Goal: Feedback & Contribution: Leave review/rating

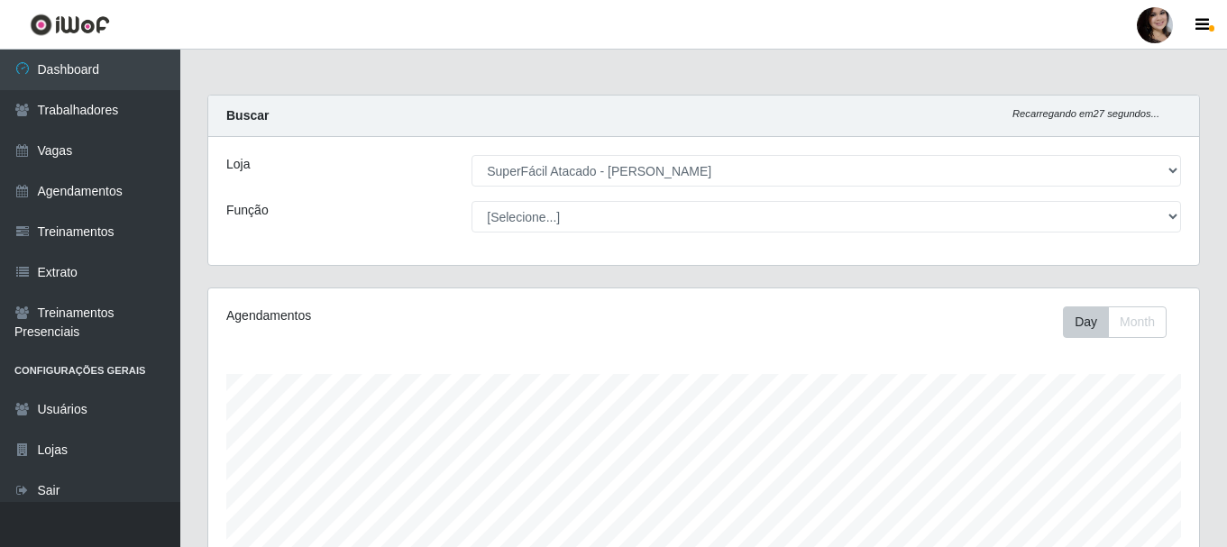
select select "399"
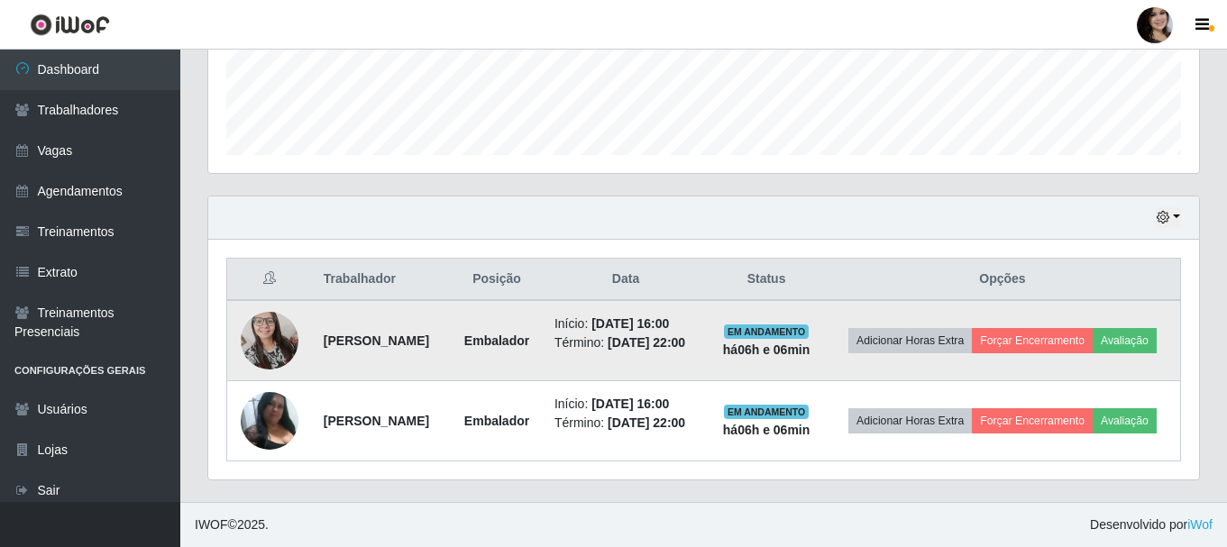
scroll to position [374, 991]
click at [1092, 337] on button "Avaliação" at bounding box center [1124, 340] width 64 height 25
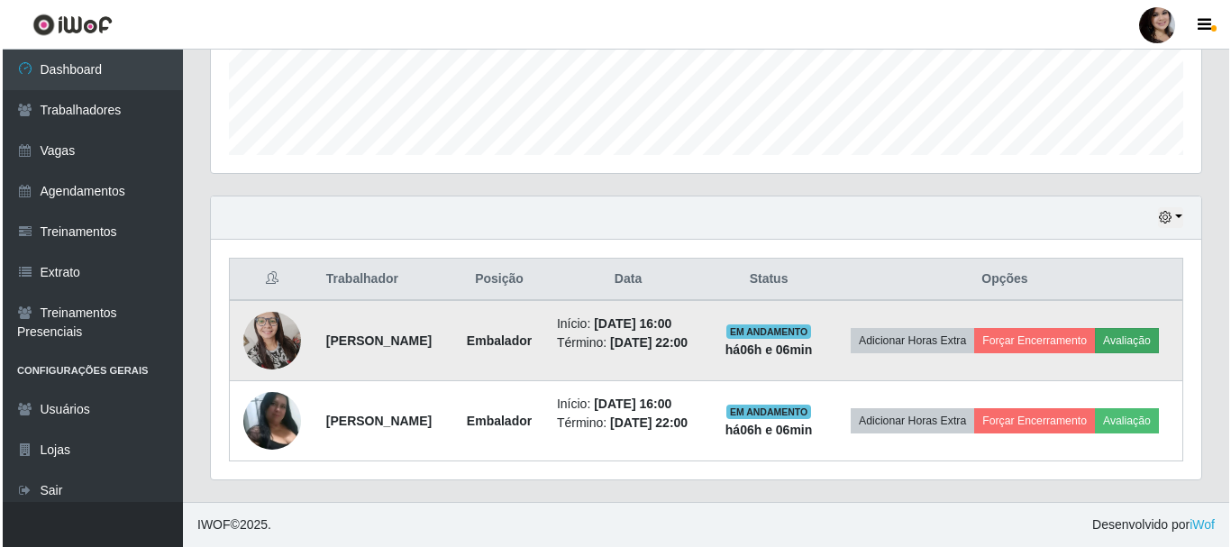
scroll to position [374, 982]
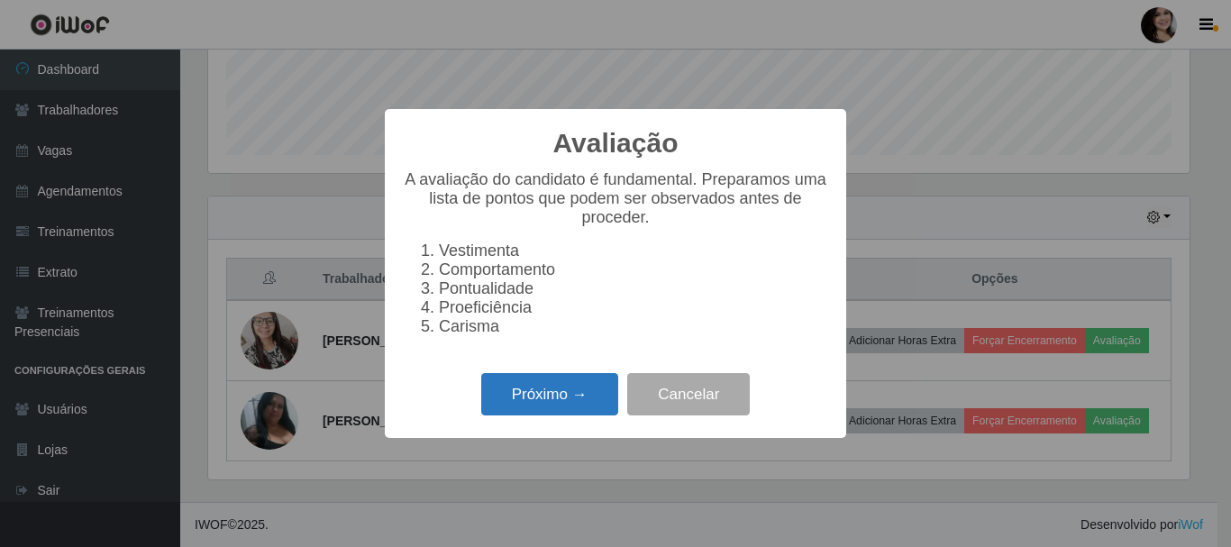
click at [559, 408] on button "Próximo →" at bounding box center [549, 394] width 137 height 42
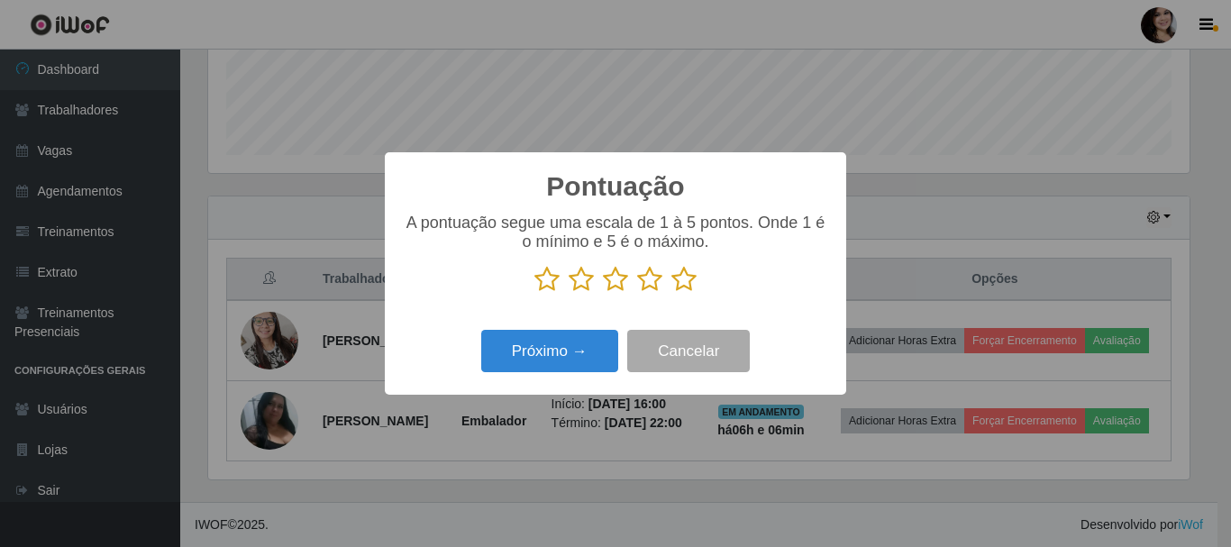
click at [677, 281] on icon at bounding box center [684, 279] width 25 height 27
click at [672, 293] on input "radio" at bounding box center [672, 293] width 0 height 0
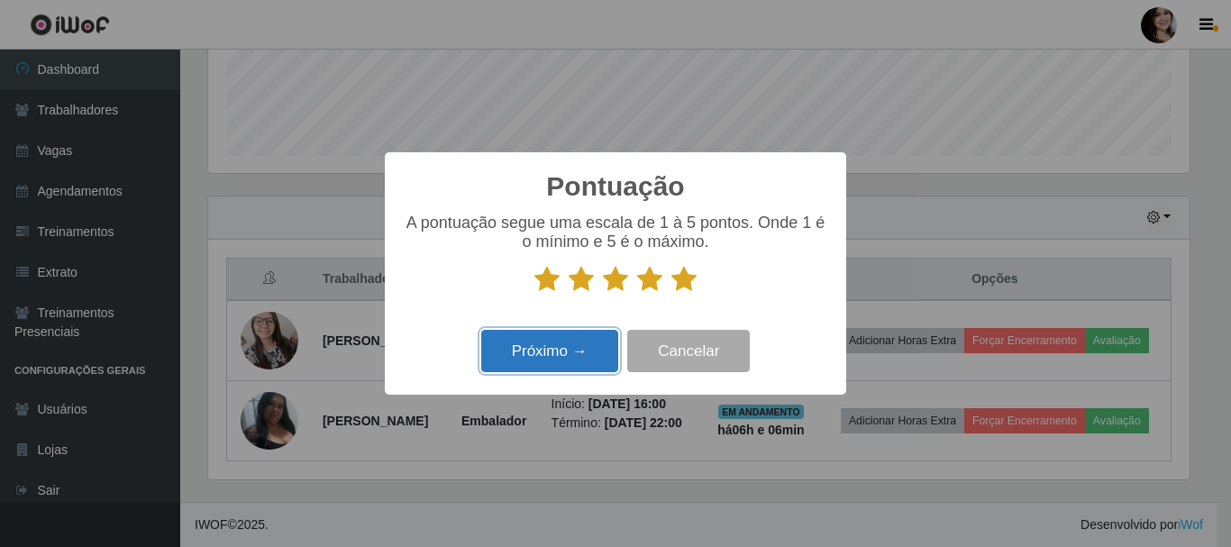
click at [532, 351] on button "Próximo →" at bounding box center [549, 351] width 137 height 42
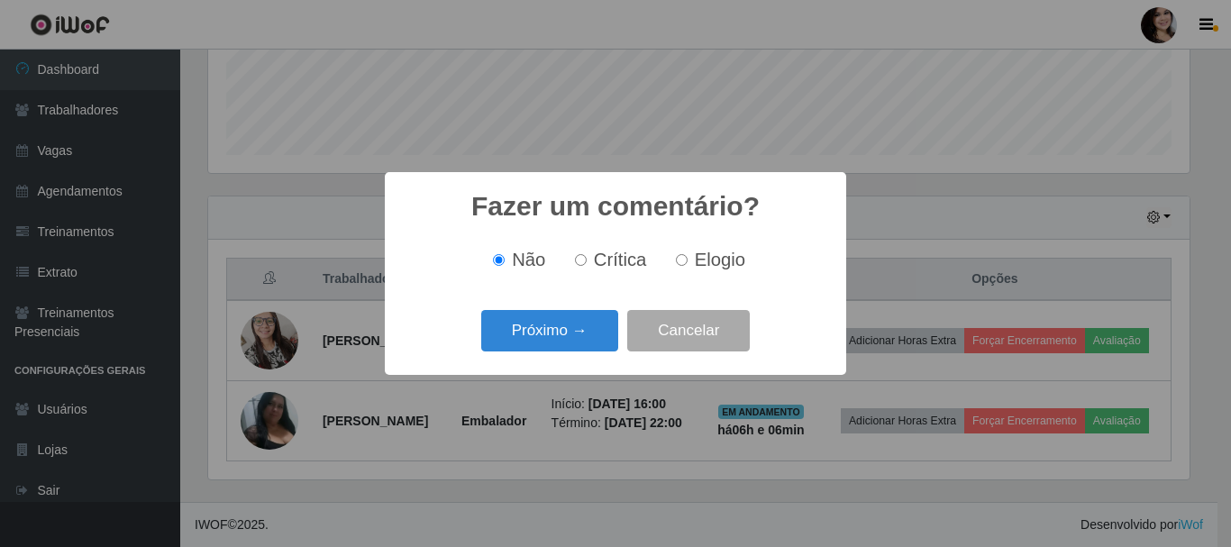
click at [682, 260] on input "Elogio" at bounding box center [682, 260] width 12 height 12
radio input "true"
click at [585, 330] on button "Próximo →" at bounding box center [549, 331] width 137 height 42
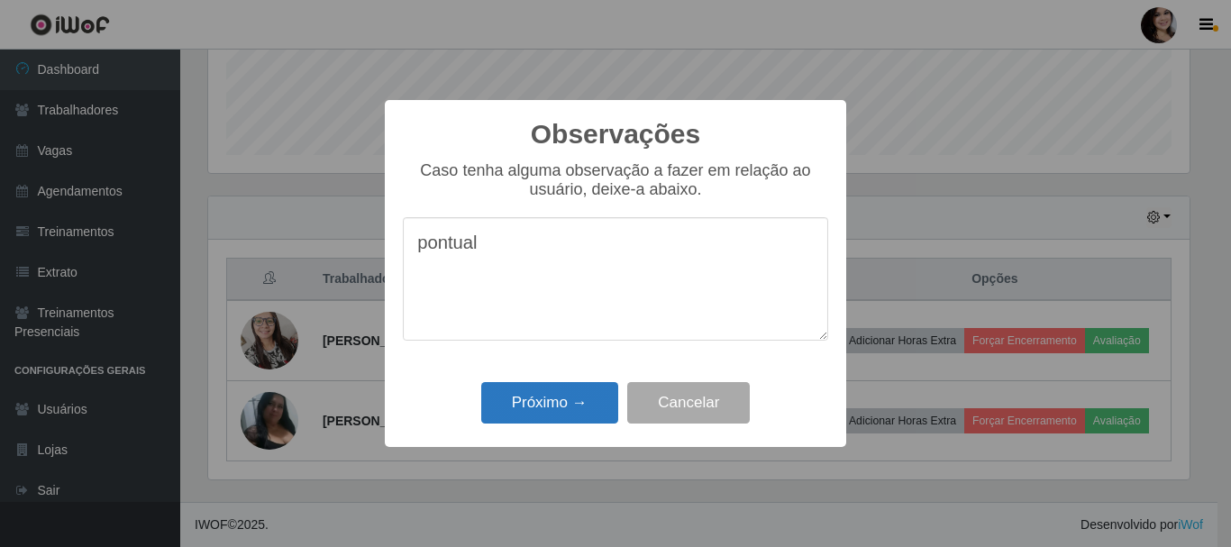
type textarea "pontual"
click at [599, 409] on button "Próximo →" at bounding box center [549, 403] width 137 height 42
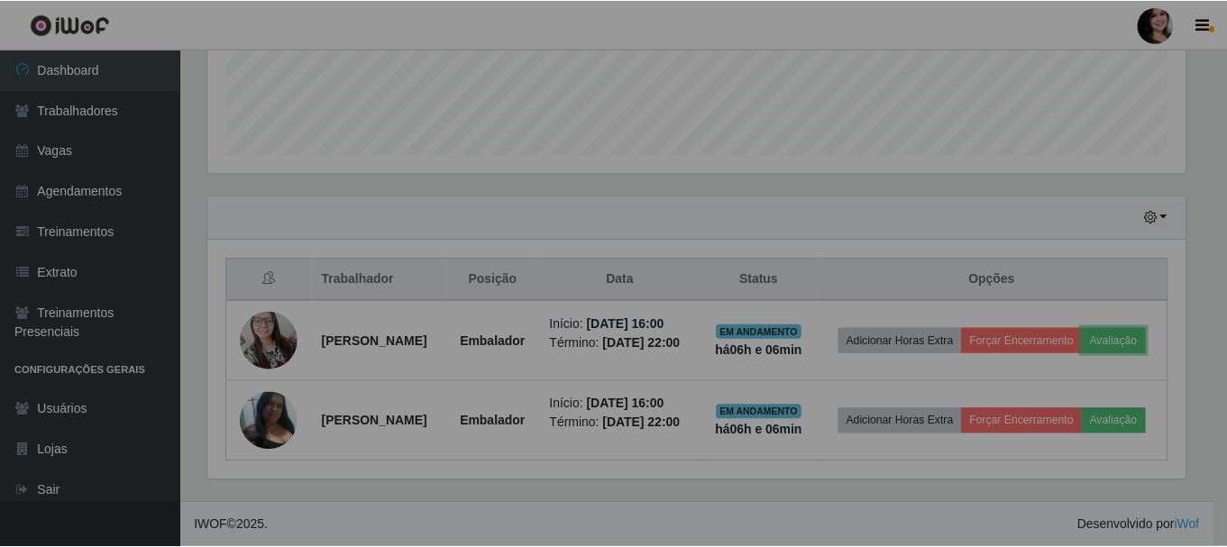
scroll to position [374, 991]
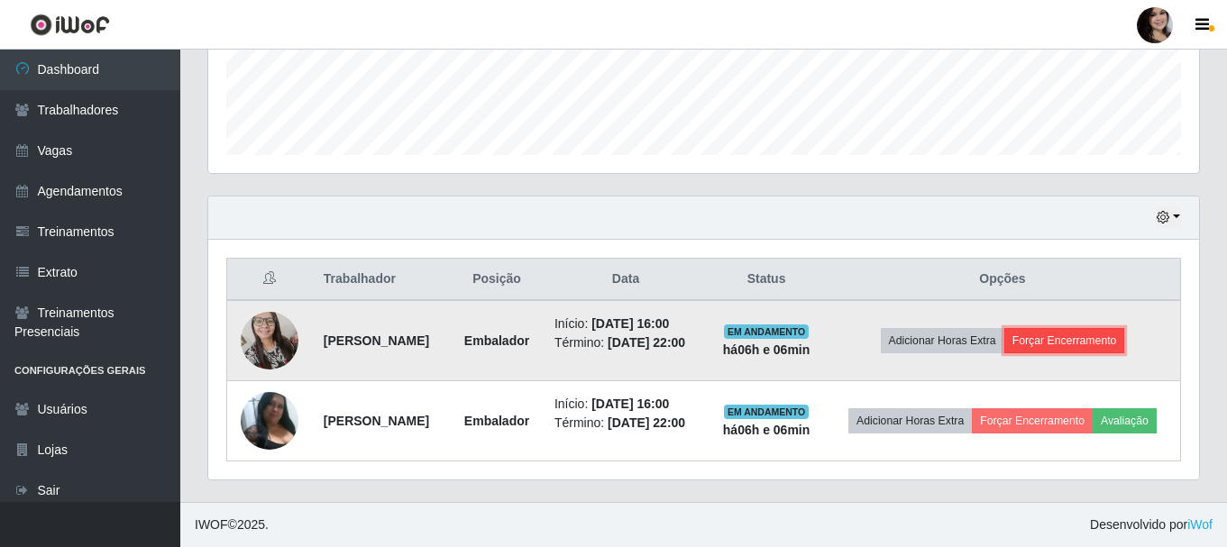
click at [1076, 328] on button "Forçar Encerramento" at bounding box center [1064, 340] width 121 height 25
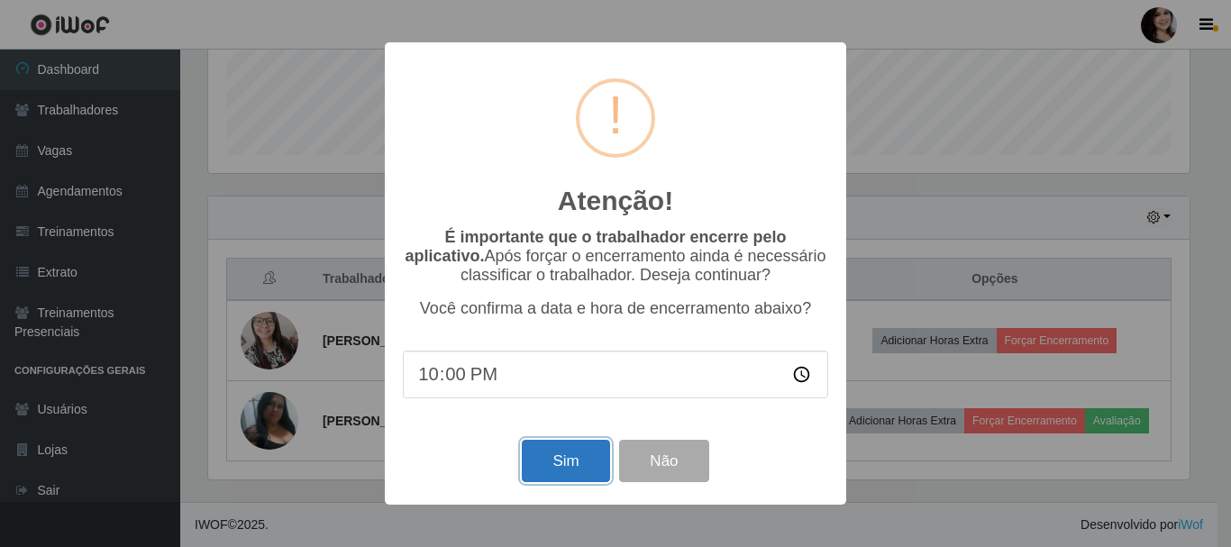
click at [590, 465] on button "Sim" at bounding box center [565, 461] width 87 height 42
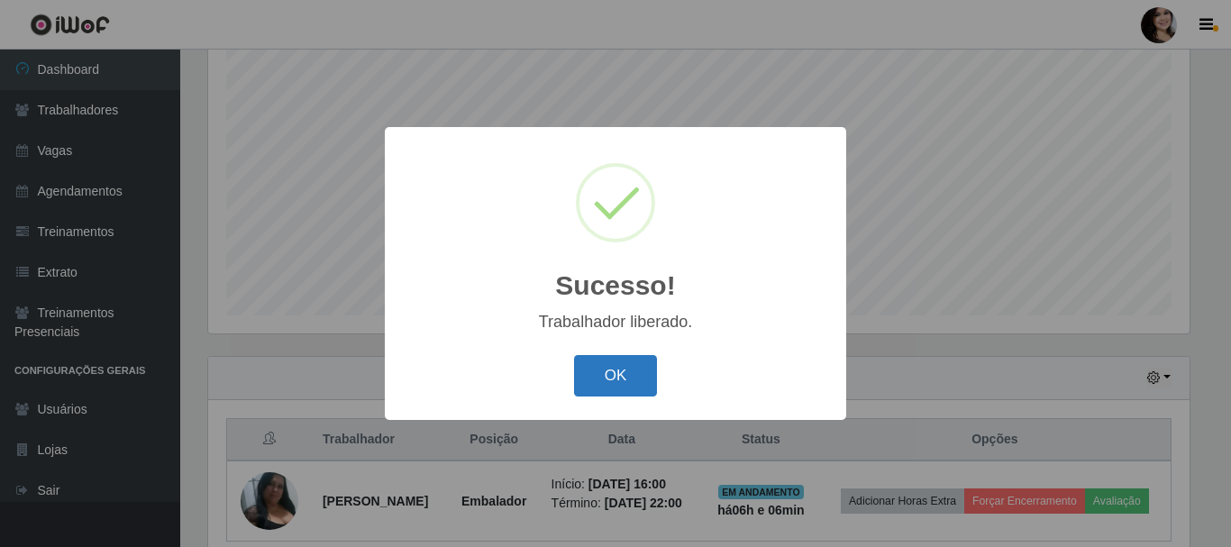
drag, startPoint x: 582, startPoint y: 376, endPoint x: 613, endPoint y: 386, distance: 32.2
click at [583, 376] on button "OK" at bounding box center [616, 376] width 84 height 42
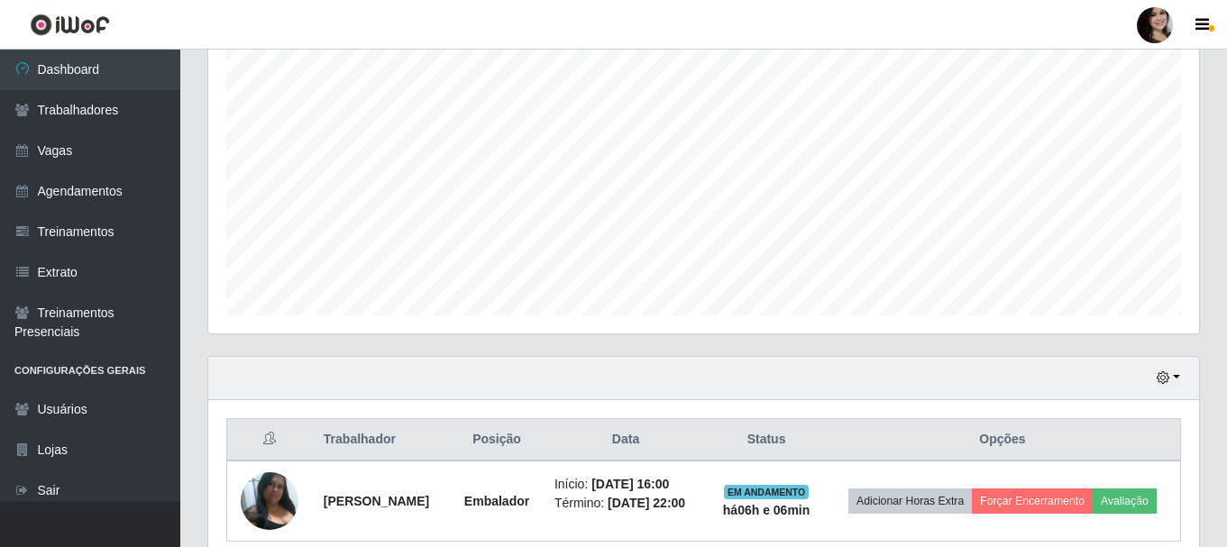
scroll to position [409, 0]
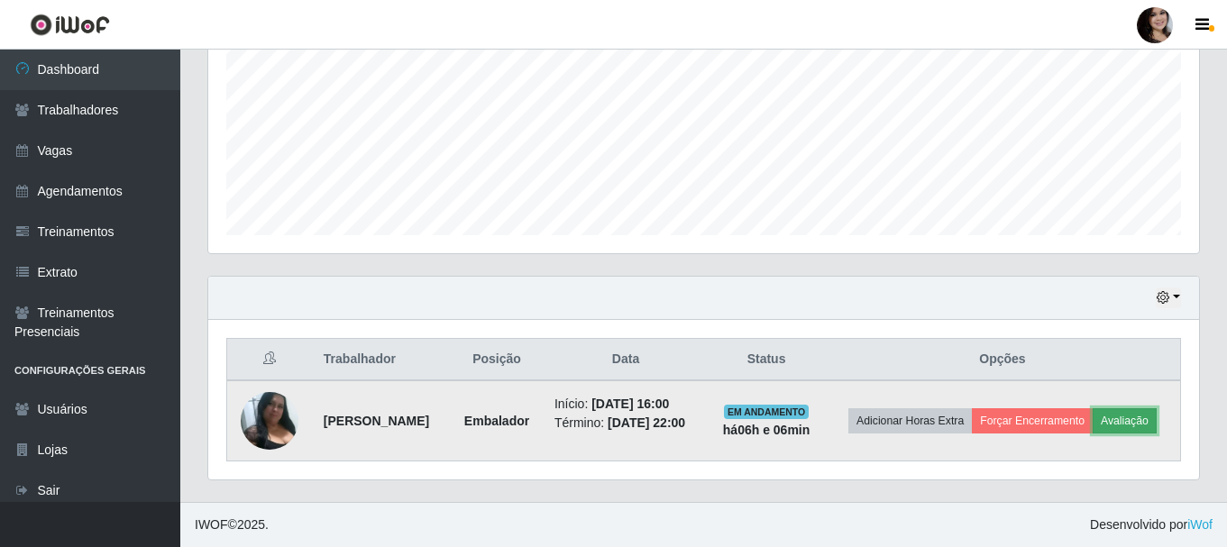
click at [1119, 418] on button "Avaliação" at bounding box center [1124, 420] width 64 height 25
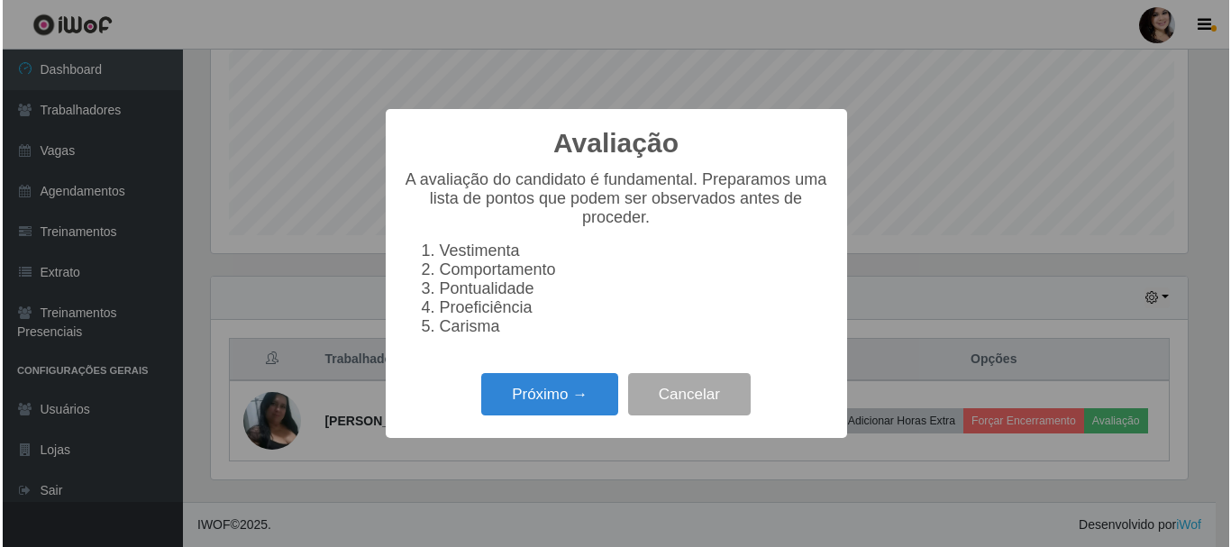
scroll to position [374, 982]
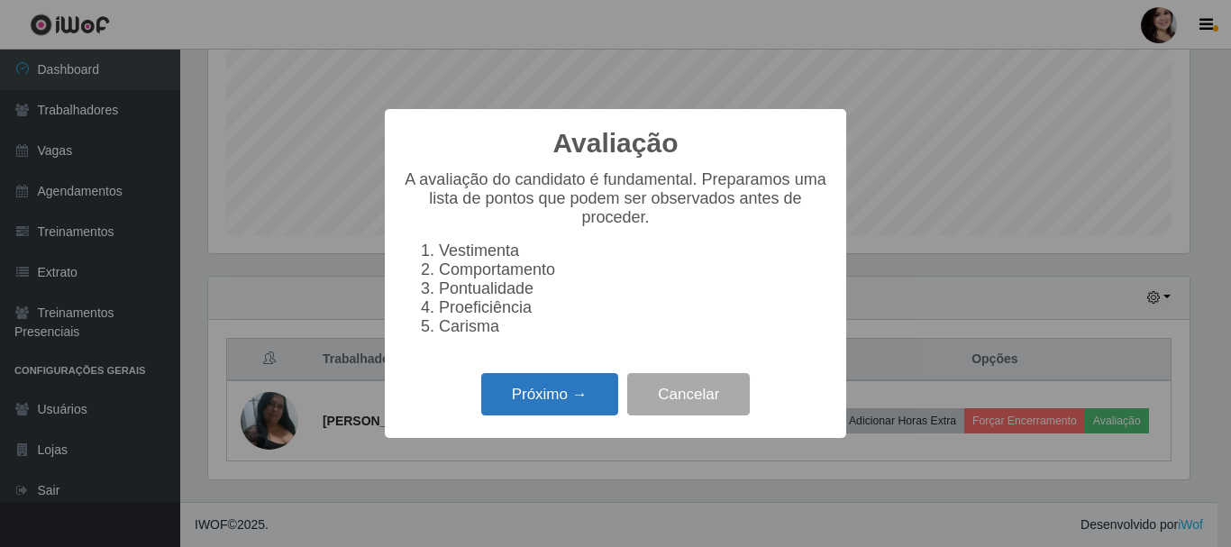
click at [572, 398] on button "Próximo →" at bounding box center [549, 394] width 137 height 42
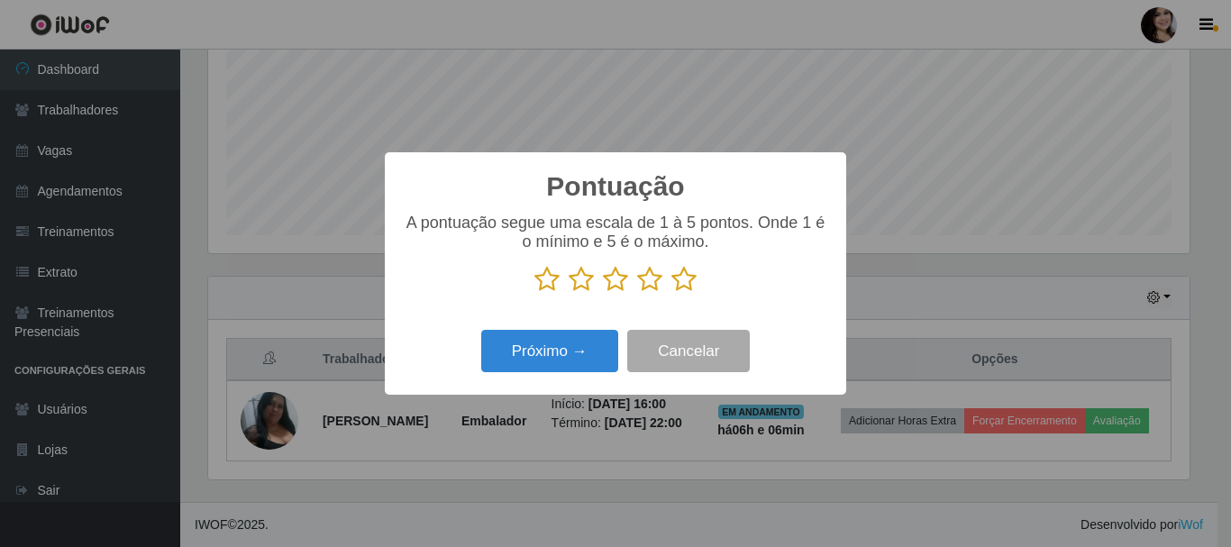
click at [691, 277] on icon at bounding box center [684, 279] width 25 height 27
click at [672, 293] on input "radio" at bounding box center [672, 293] width 0 height 0
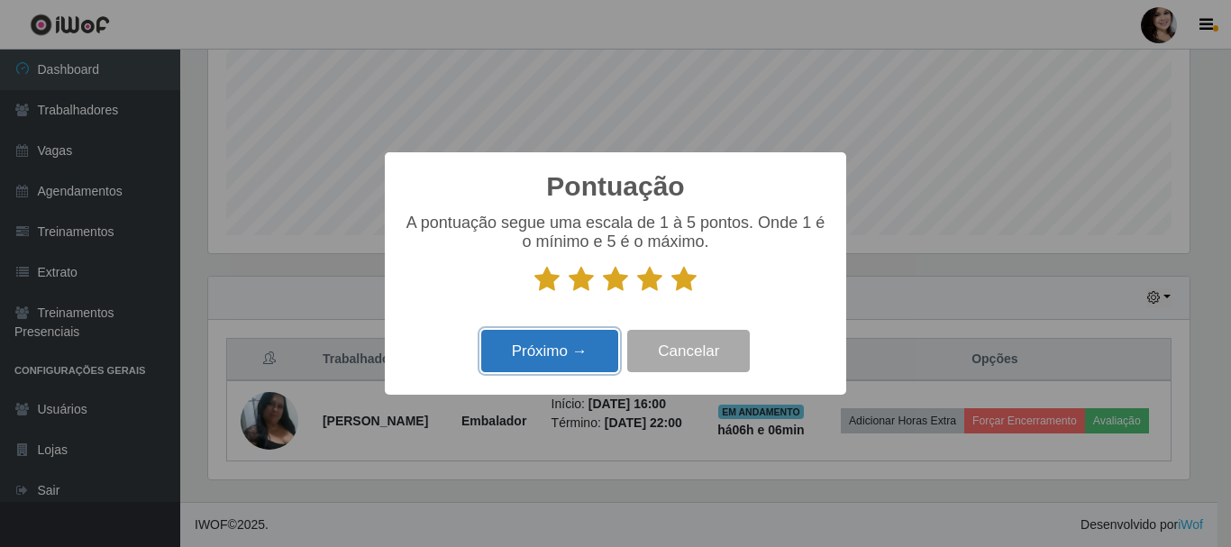
click at [516, 345] on button "Próximo →" at bounding box center [549, 351] width 137 height 42
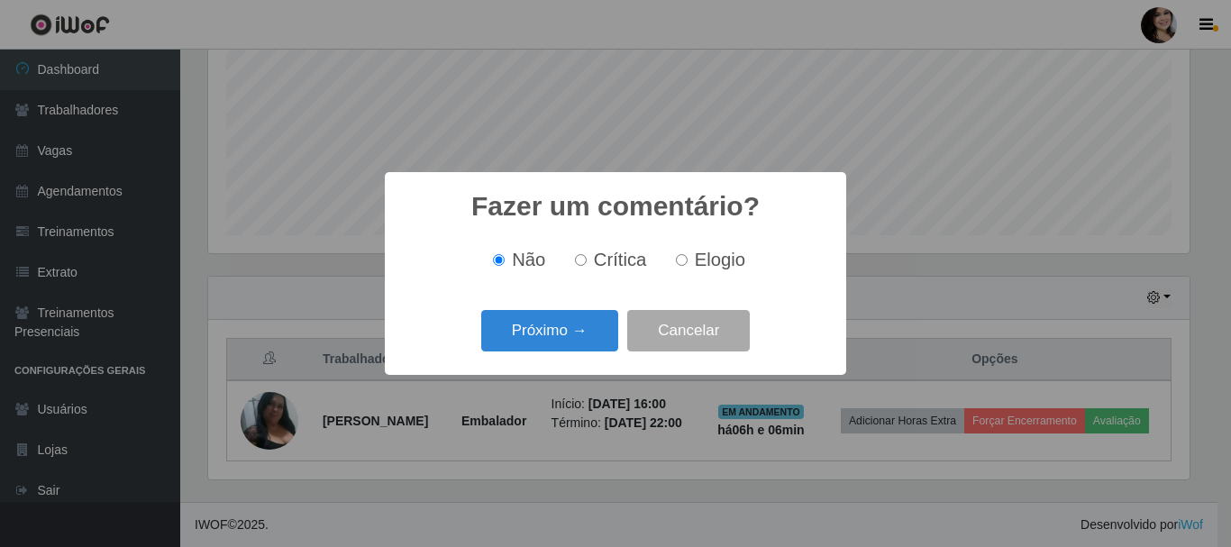
click at [695, 265] on span "Elogio" at bounding box center [720, 260] width 50 height 20
click at [688, 265] on input "Elogio" at bounding box center [682, 260] width 12 height 12
radio input "true"
click at [576, 343] on button "Próximo →" at bounding box center [549, 331] width 137 height 42
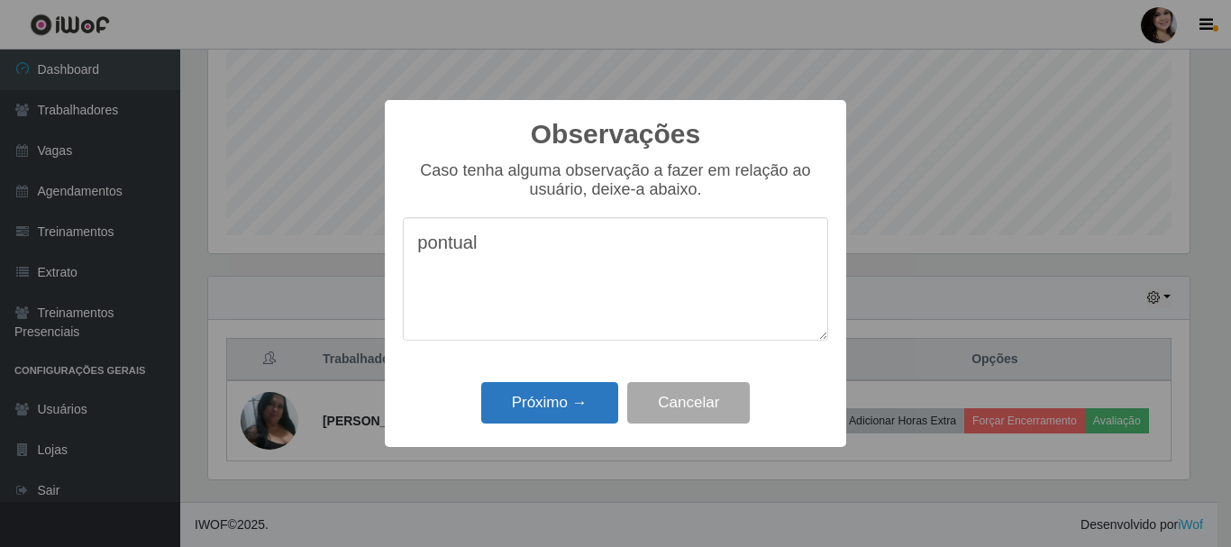
type textarea "pontual"
click at [586, 402] on button "Próximo →" at bounding box center [549, 403] width 137 height 42
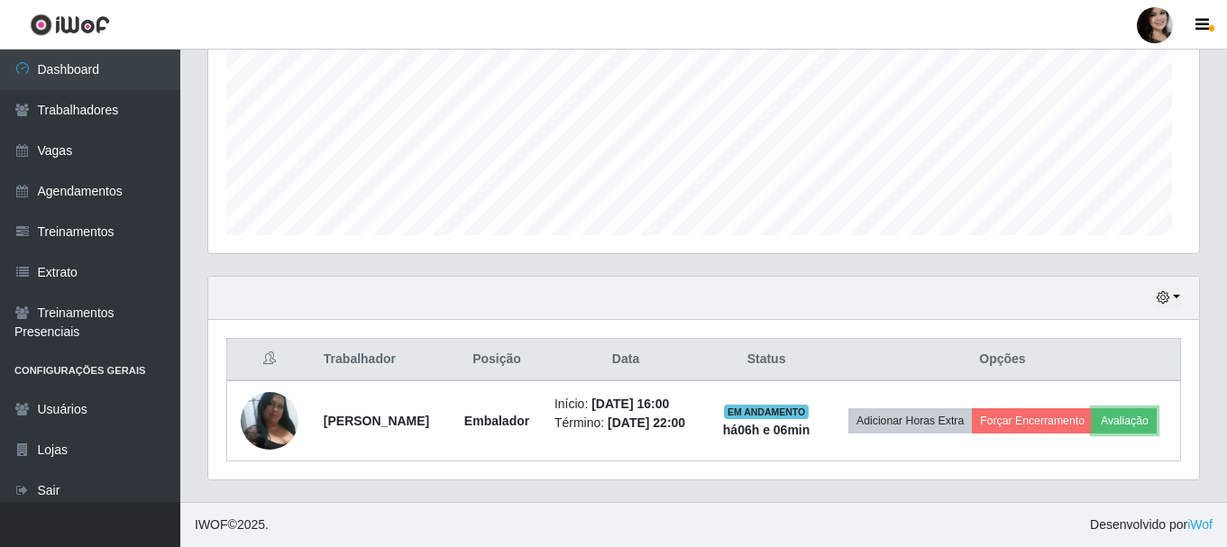
scroll to position [374, 991]
click at [1052, 344] on th "Opções" at bounding box center [1003, 360] width 356 height 42
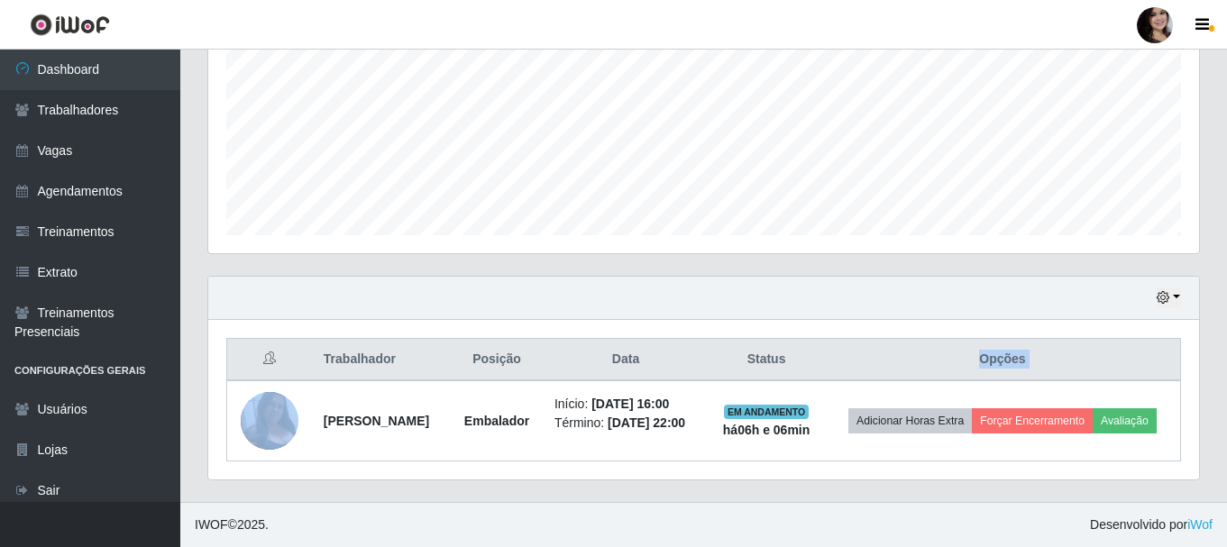
click at [1052, 344] on th "Opções" at bounding box center [1003, 360] width 356 height 42
click at [1072, 325] on div "Trabalhador Posição Data Status Opções [PERSON_NAME] leite Embalador Início: [D…" at bounding box center [703, 400] width 991 height 160
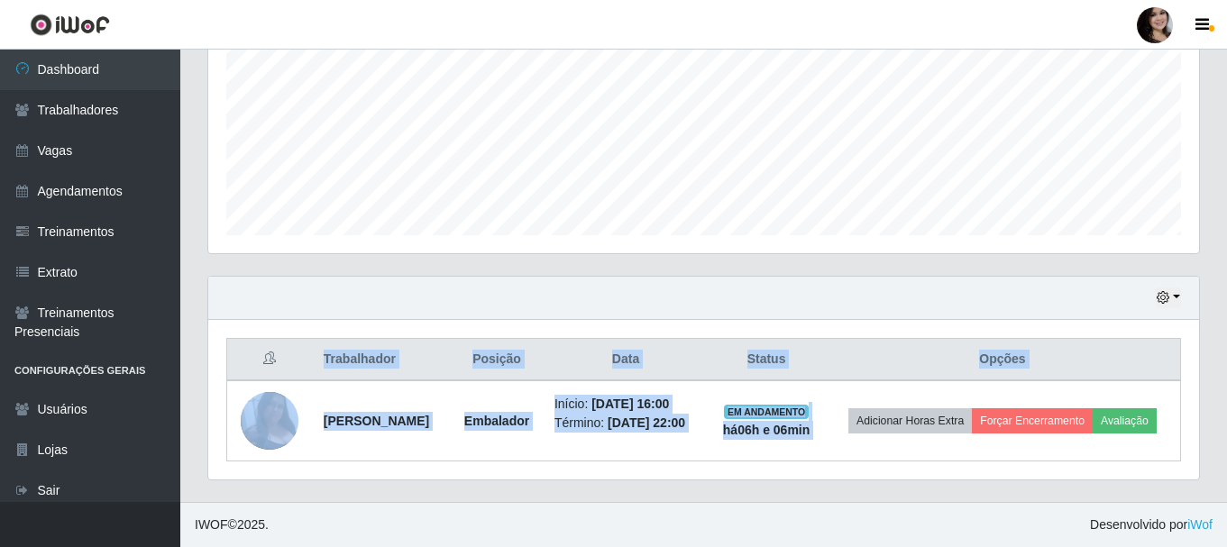
click at [1072, 325] on div "Trabalhador Posição Data Status Opções [PERSON_NAME] leite Embalador Início: [D…" at bounding box center [703, 400] width 991 height 160
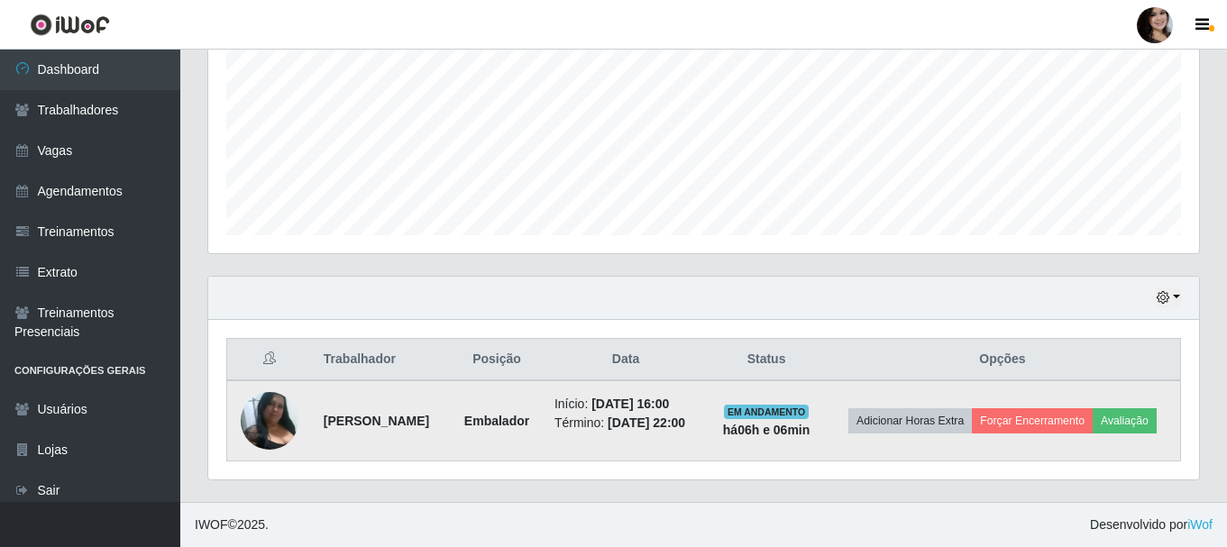
click at [1081, 454] on td "Adicionar Horas Extra Forçar Encerramento Avaliação" at bounding box center [1003, 420] width 356 height 81
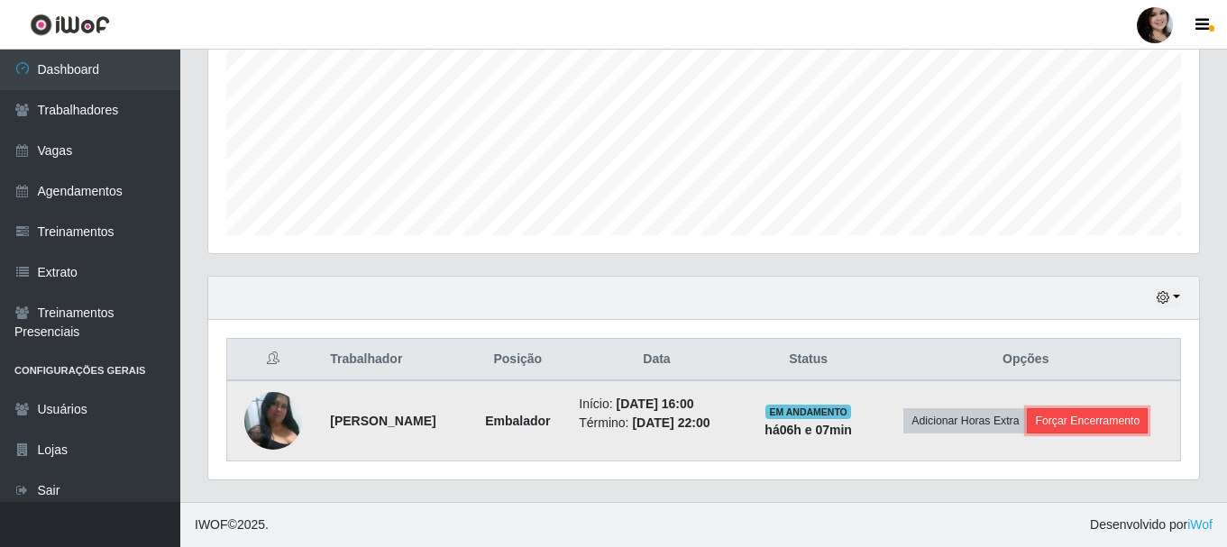
click at [1113, 422] on button "Forçar Encerramento" at bounding box center [1087, 420] width 121 height 25
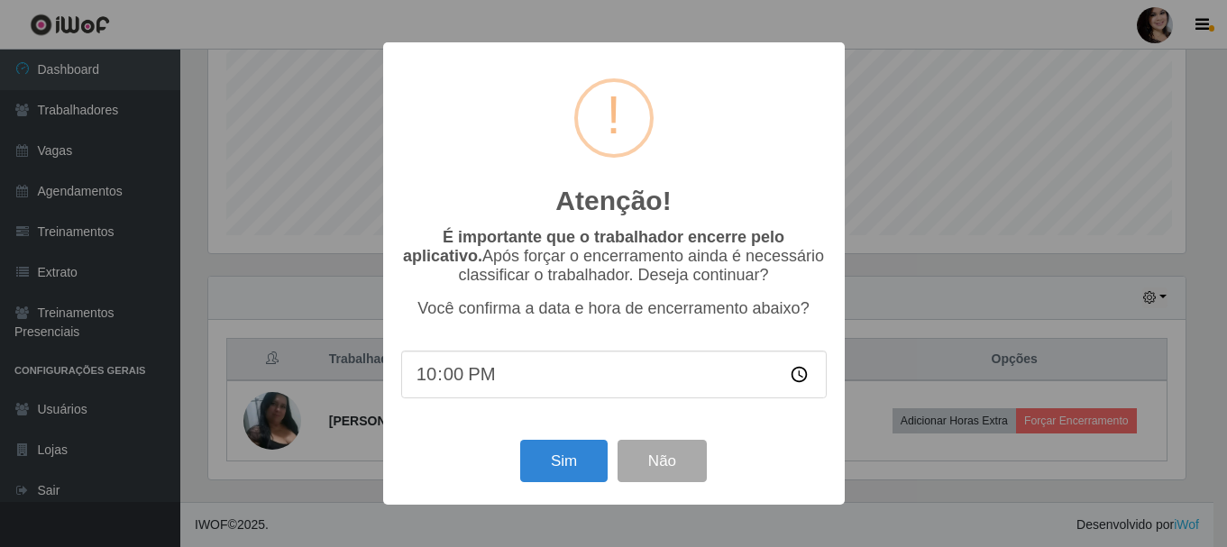
scroll to position [374, 982]
click at [590, 469] on button "Sim" at bounding box center [565, 461] width 87 height 42
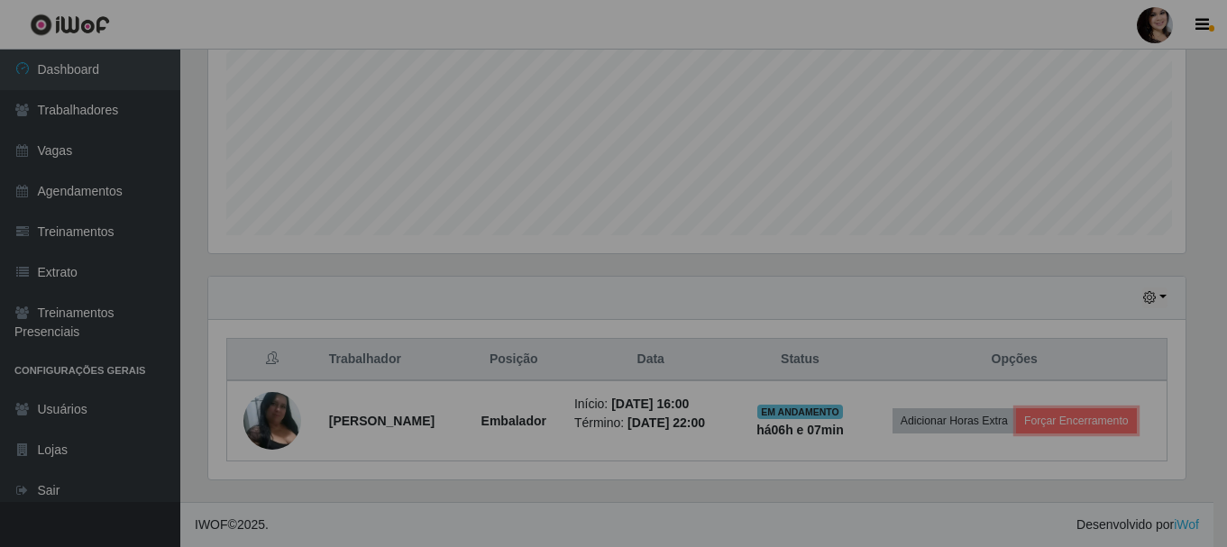
scroll to position [0, 0]
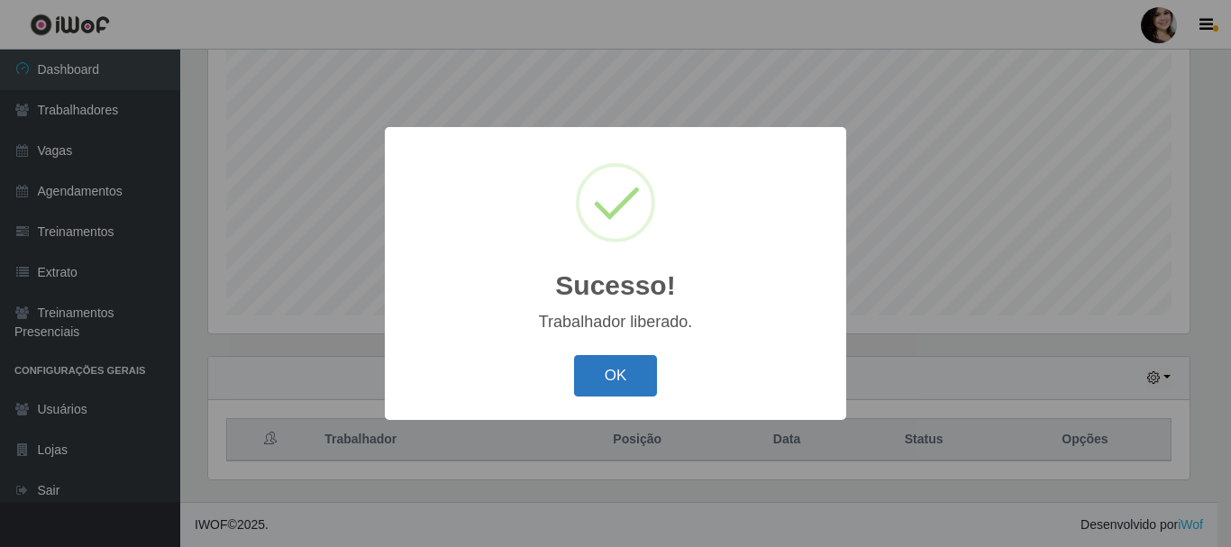
click at [582, 369] on button "OK" at bounding box center [616, 376] width 84 height 42
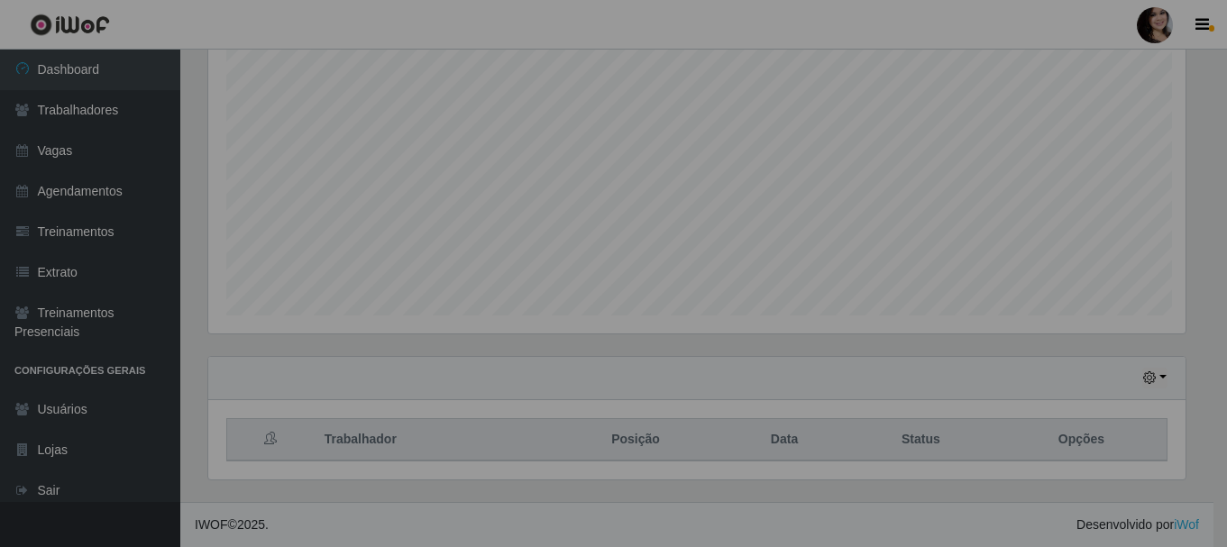
scroll to position [374, 991]
